Goal: Task Accomplishment & Management: Manage account settings

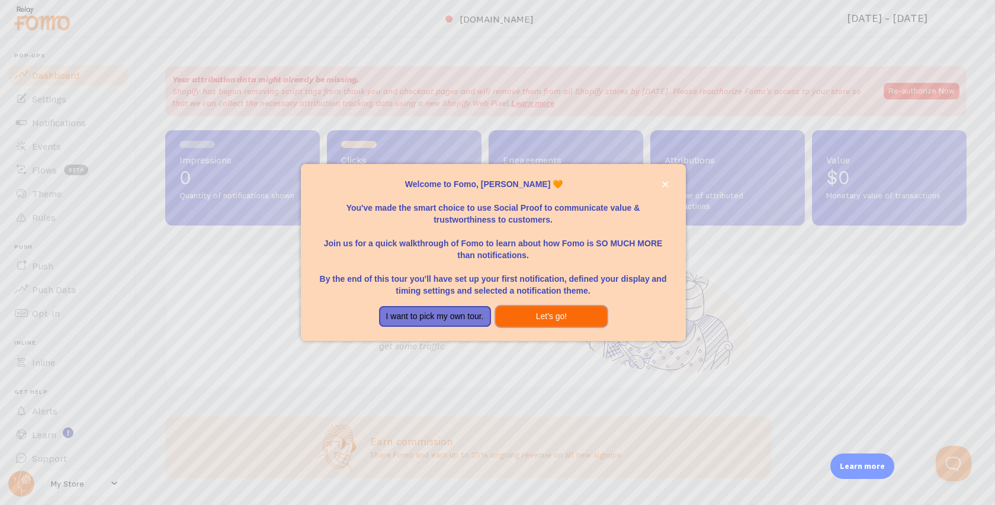
click at [555, 324] on button "Let's go!" at bounding box center [552, 316] width 112 height 21
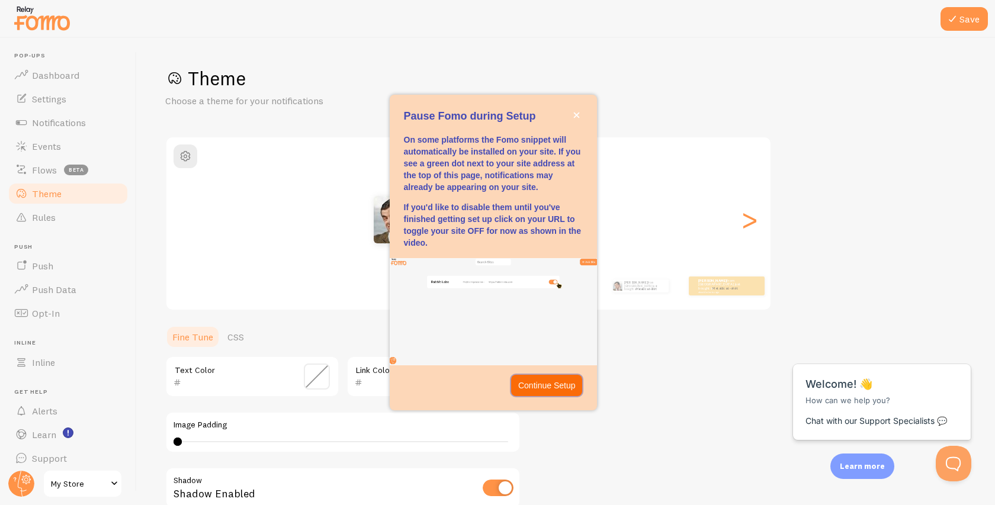
click at [566, 390] on p "Continue Setup" at bounding box center [546, 386] width 57 height 12
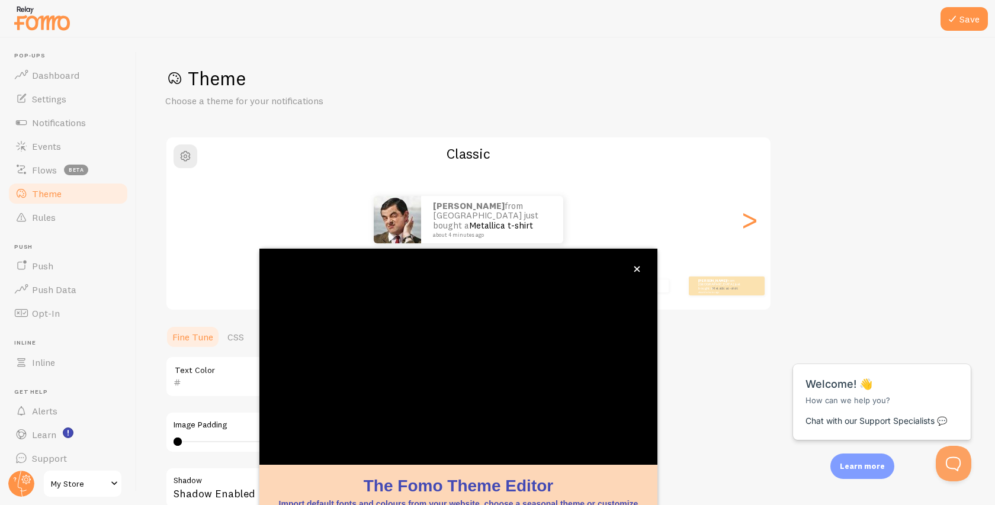
scroll to position [5, 0]
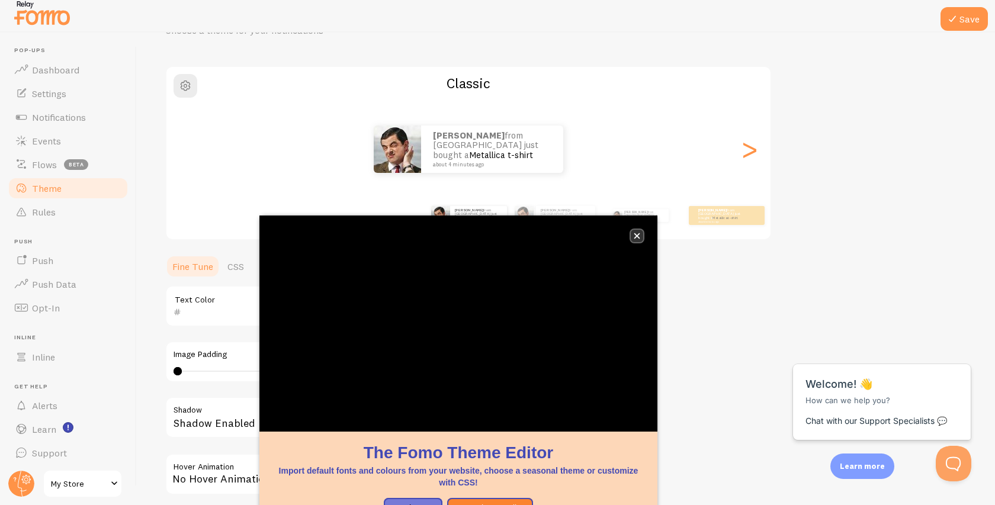
click at [637, 237] on icon "close," at bounding box center [637, 236] width 7 height 7
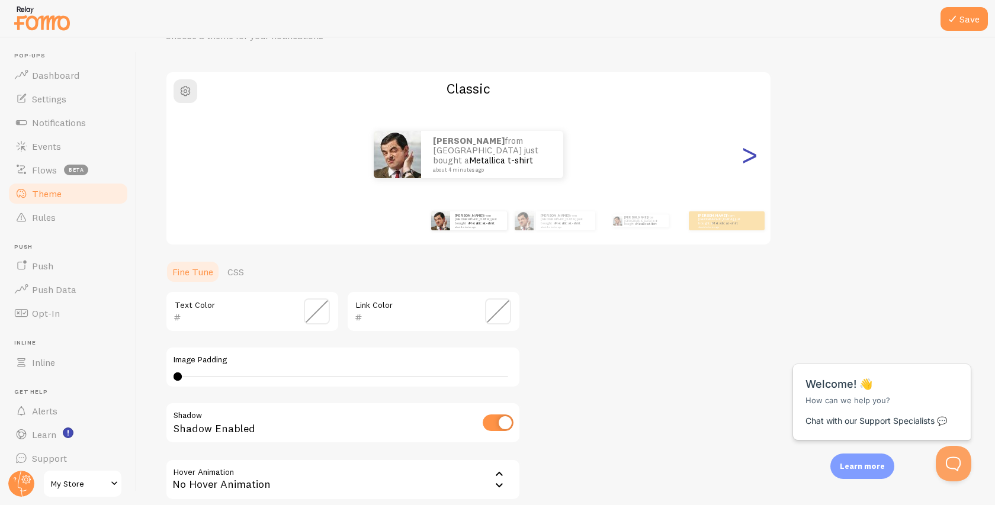
click at [749, 160] on div ">" at bounding box center [749, 154] width 14 height 85
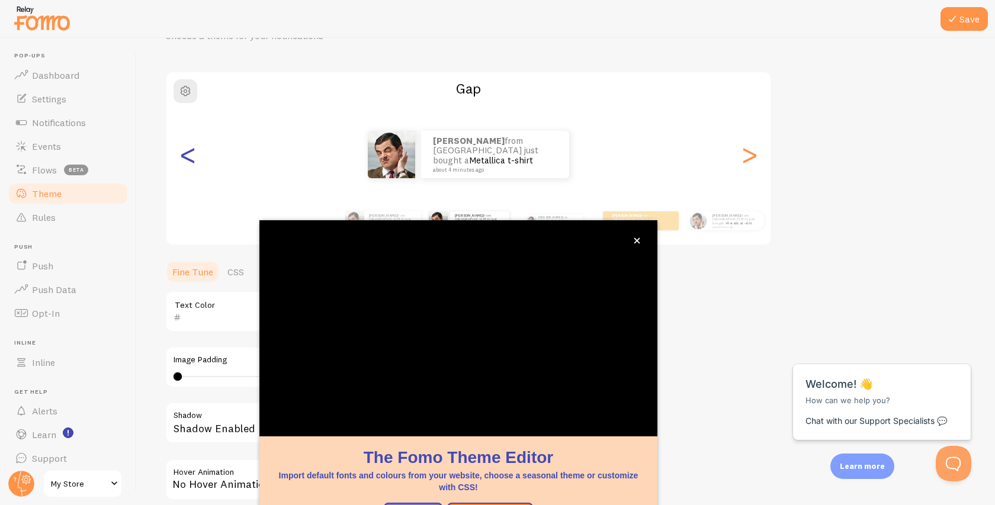
click at [191, 160] on div "<" at bounding box center [188, 154] width 14 height 85
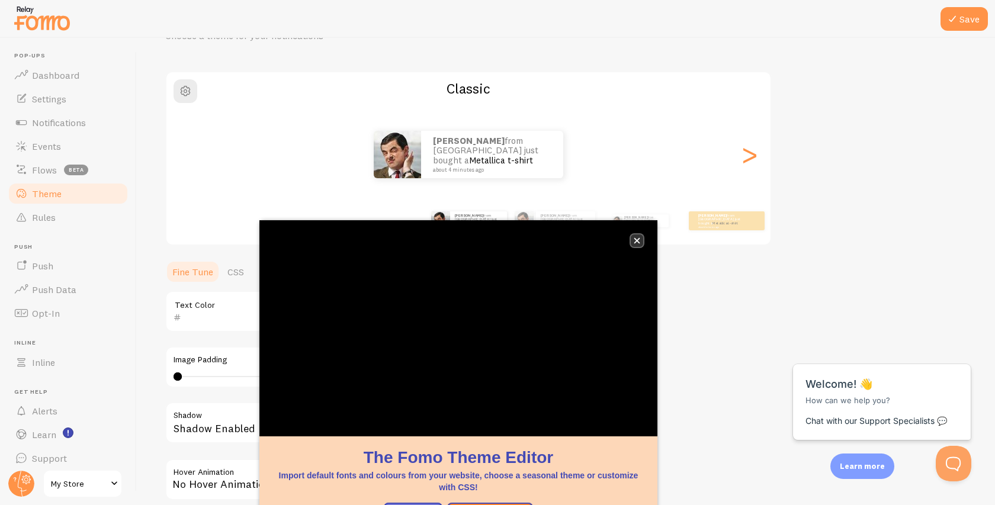
click at [640, 242] on button "close," at bounding box center [637, 241] width 12 height 12
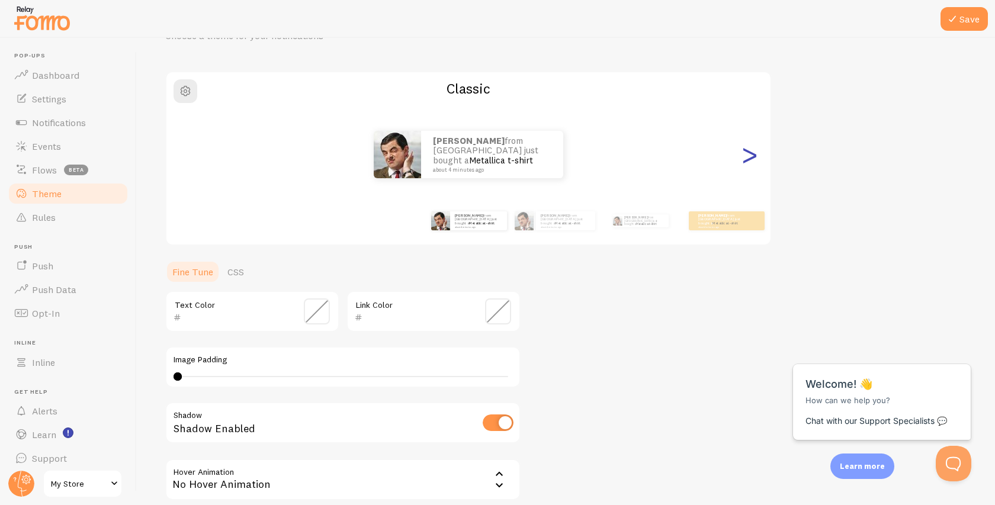
click at [743, 159] on div ">" at bounding box center [749, 154] width 14 height 85
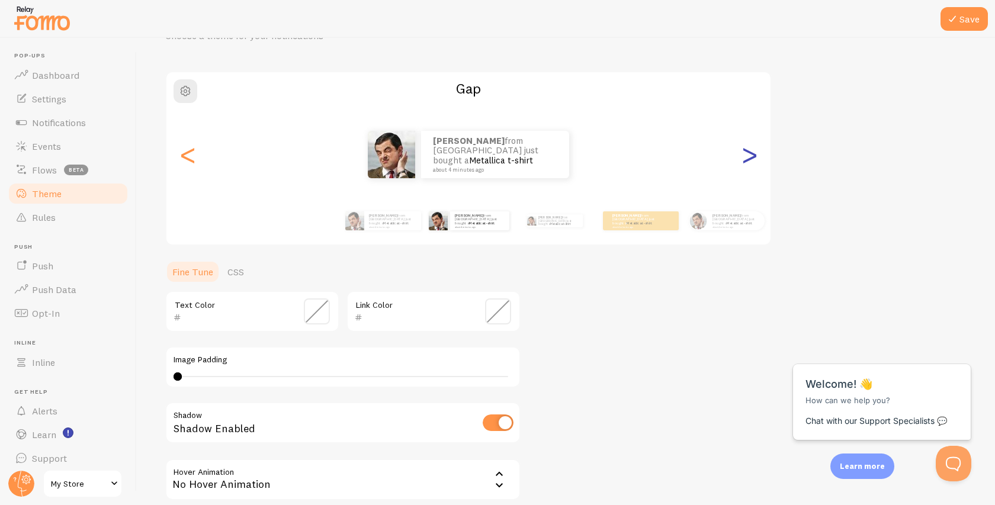
click at [743, 159] on div ">" at bounding box center [749, 154] width 14 height 85
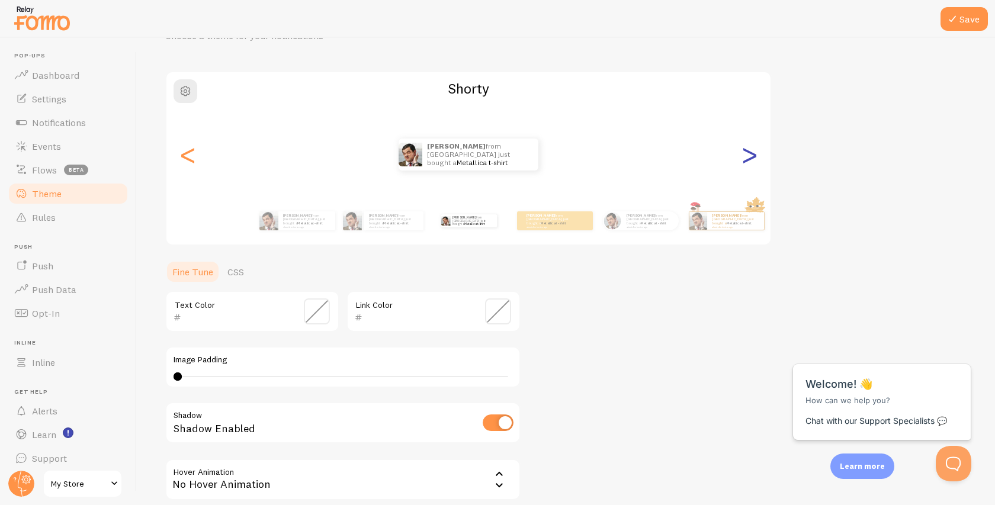
click at [743, 159] on div ">" at bounding box center [749, 154] width 14 height 85
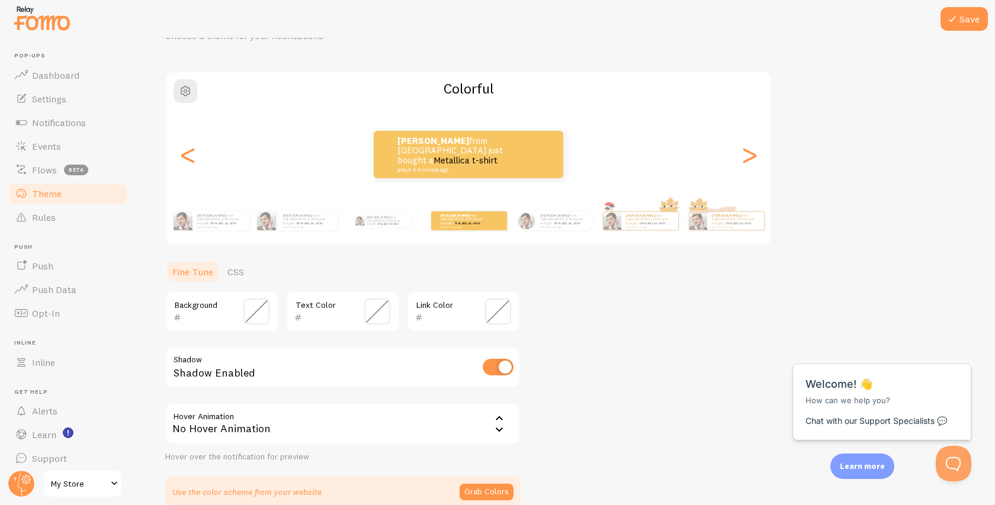
click at [198, 154] on div "[PERSON_NAME] from [GEOGRAPHIC_DATA] just bought a Metallica t-shirt about 4 mi…" at bounding box center [468, 154] width 604 height 47
click at [188, 156] on div "<" at bounding box center [188, 154] width 14 height 85
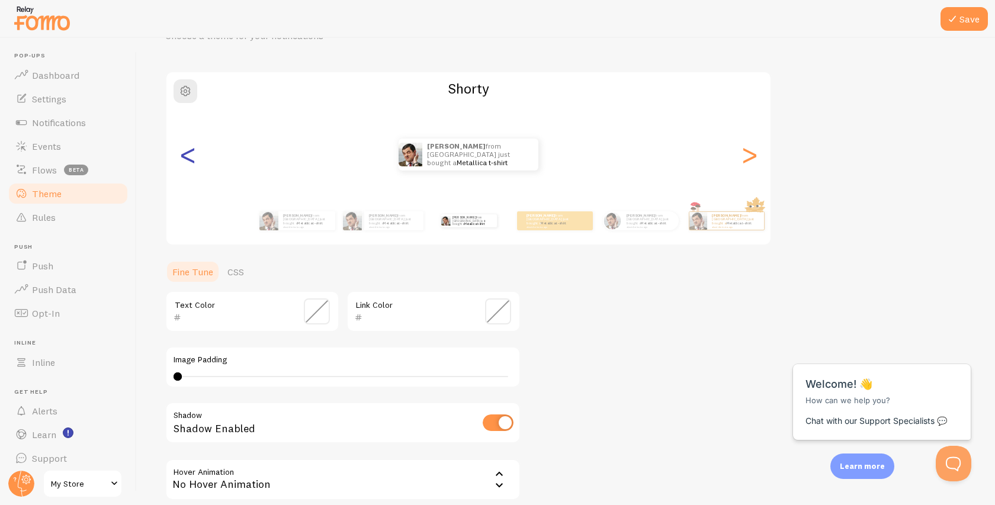
click at [188, 156] on div "<" at bounding box center [188, 154] width 14 height 85
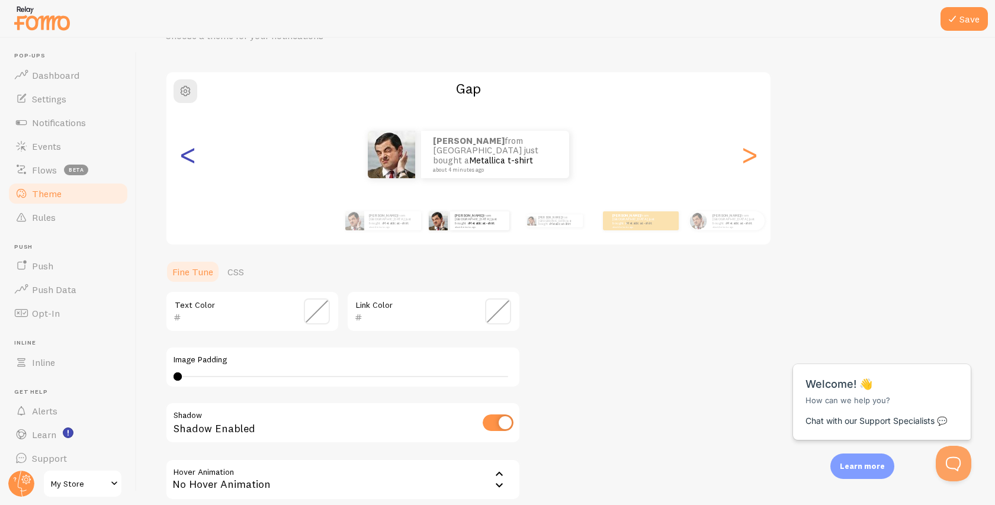
click at [188, 156] on div "<" at bounding box center [188, 154] width 14 height 85
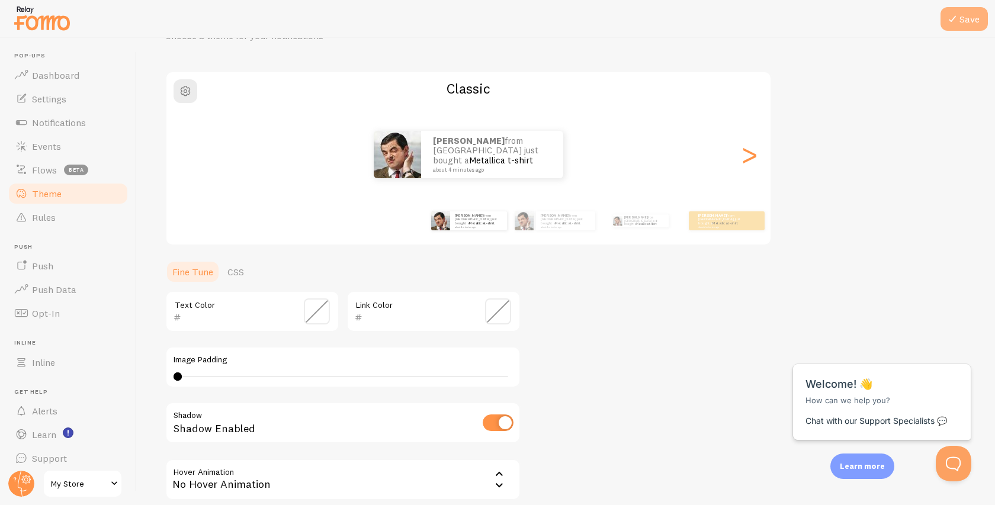
click at [975, 23] on button "Save" at bounding box center [963, 19] width 47 height 24
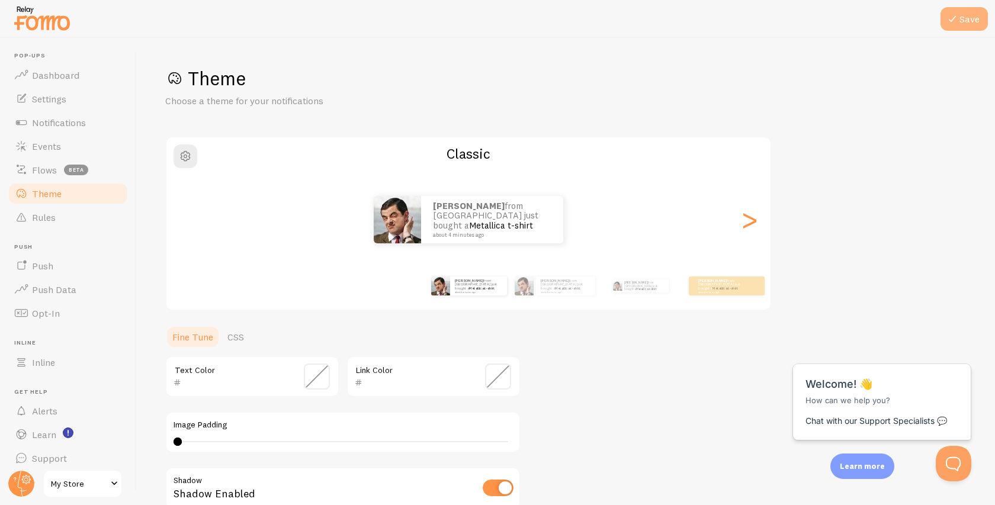
click at [968, 25] on button "Save" at bounding box center [963, 19] width 47 height 24
click at [60, 126] on span "Notifications" at bounding box center [59, 123] width 54 height 12
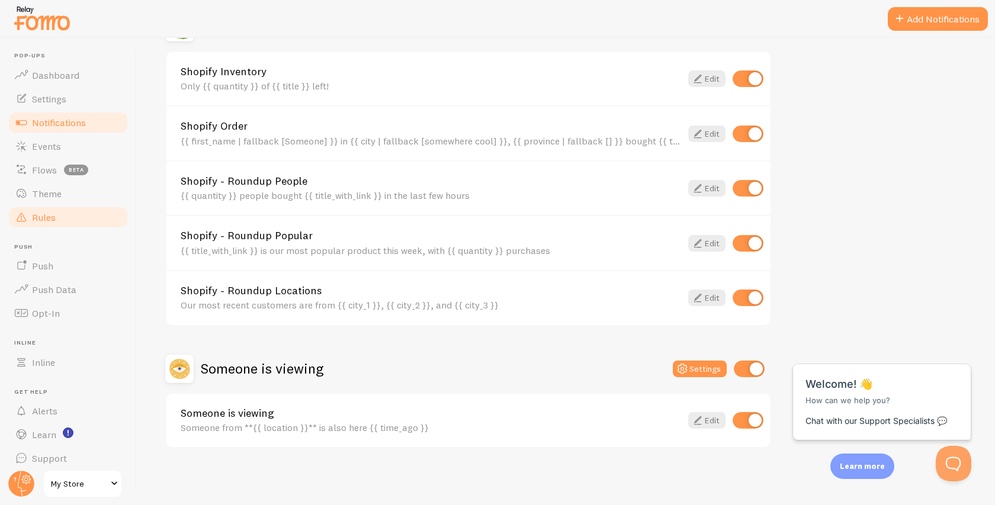
scroll to position [8, 0]
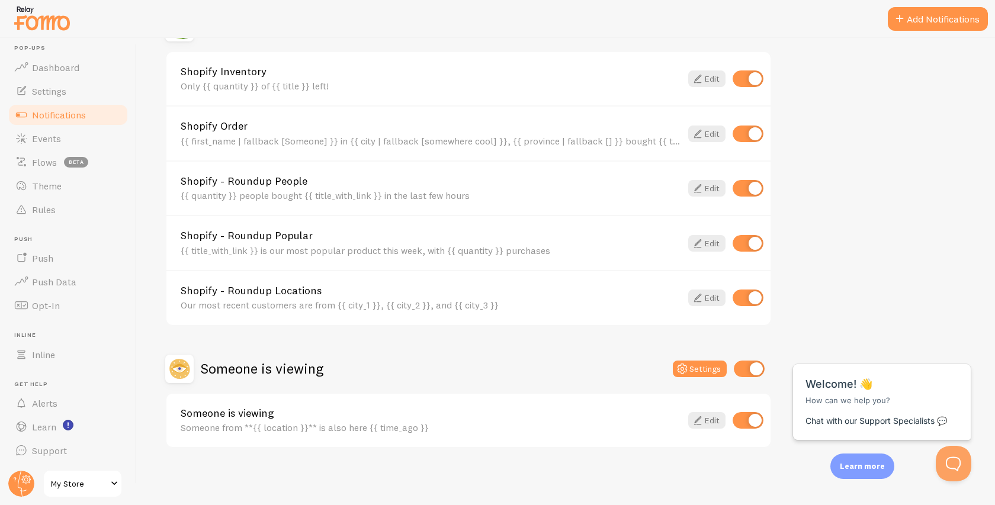
click at [103, 478] on span "My Store" at bounding box center [79, 484] width 56 height 14
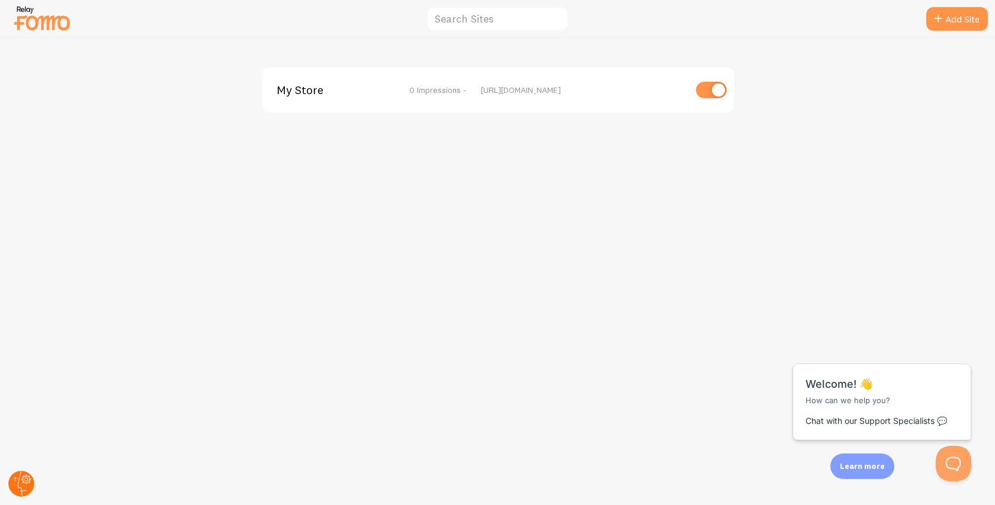
click at [14, 474] on circle at bounding box center [21, 484] width 26 height 26
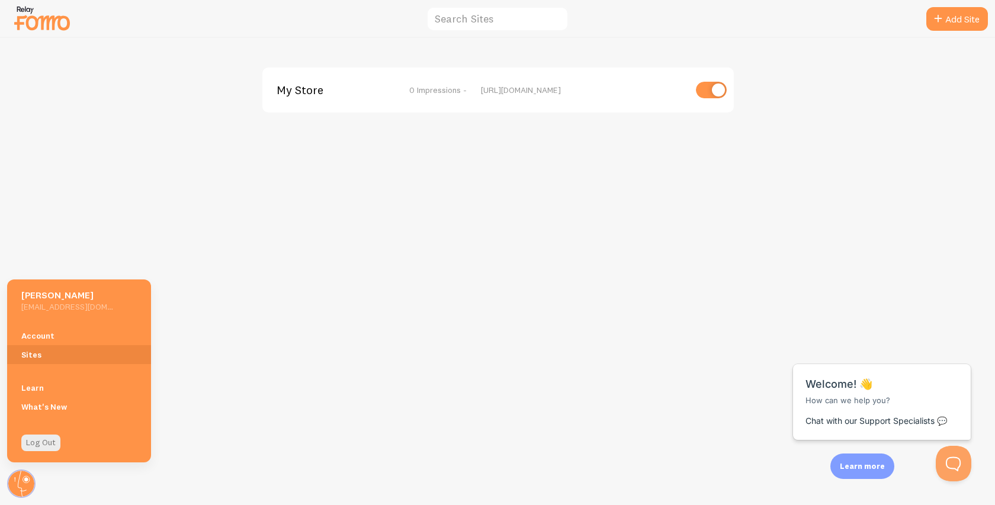
click at [165, 298] on div "My Store 0 Impressions - [URL][DOMAIN_NAME]" at bounding box center [498, 271] width 994 height 467
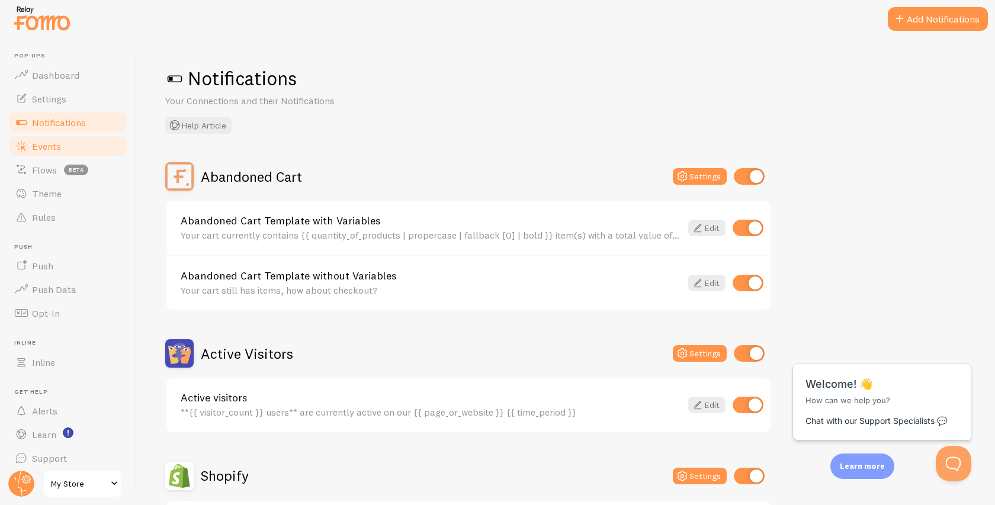
click at [60, 150] on span "Events" at bounding box center [46, 146] width 29 height 12
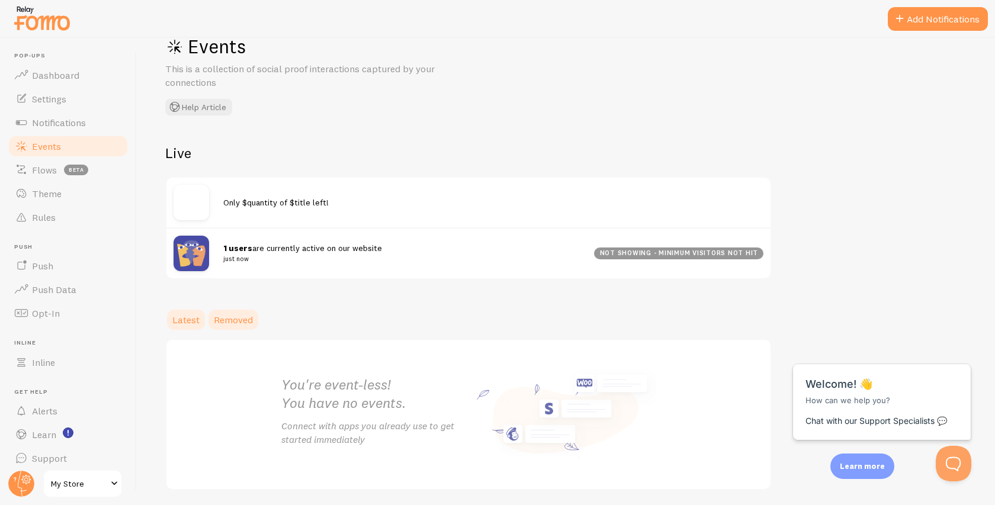
scroll to position [73, 0]
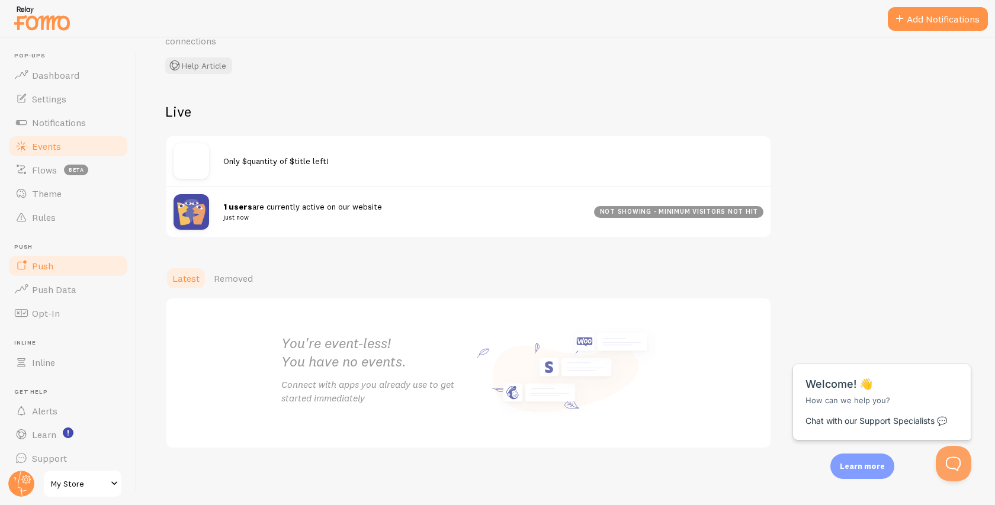
click at [59, 275] on link "Push" at bounding box center [68, 266] width 122 height 24
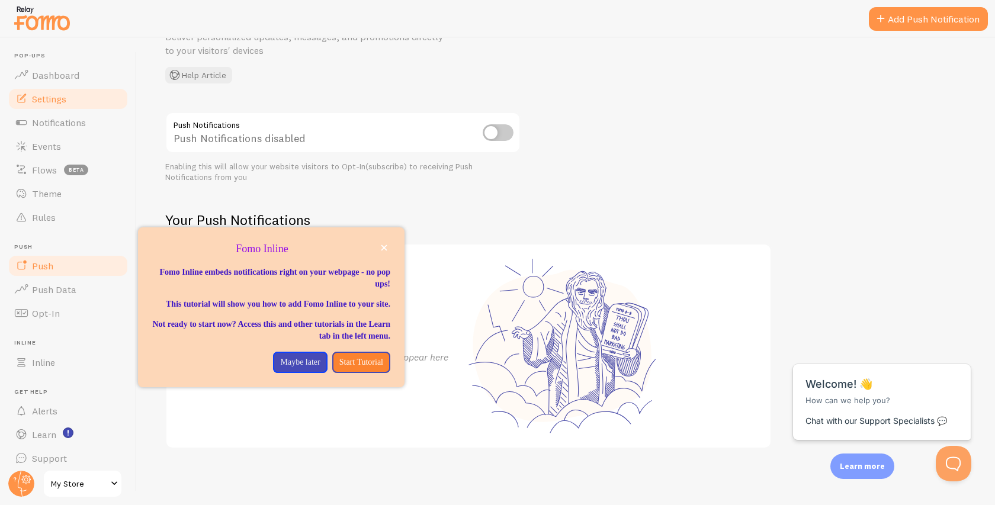
click at [65, 94] on span "Settings" at bounding box center [49, 99] width 34 height 12
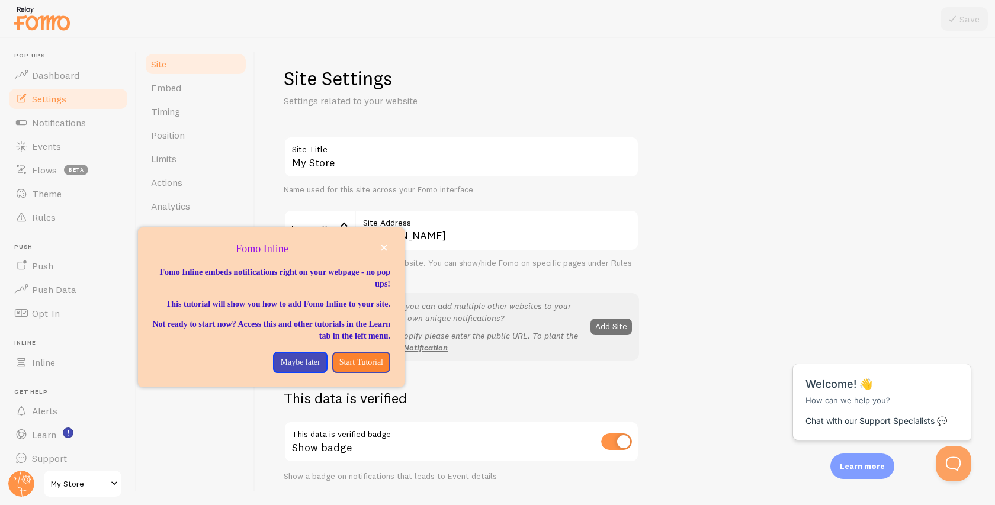
click at [384, 86] on h1 "Site Settings" at bounding box center [461, 78] width 355 height 24
click at [380, 244] on button "close," at bounding box center [384, 248] width 12 height 12
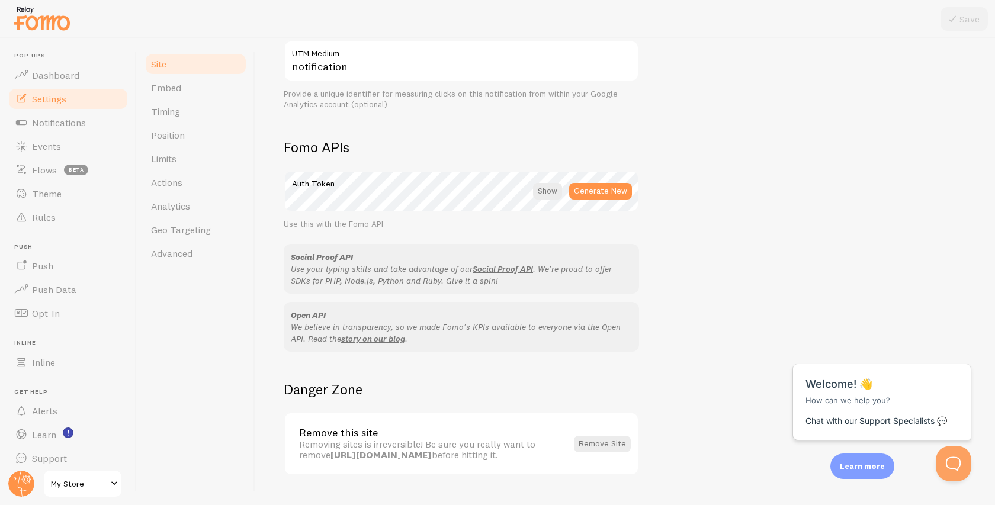
scroll to position [613, 0]
